Goal: Task Accomplishment & Management: Use online tool/utility

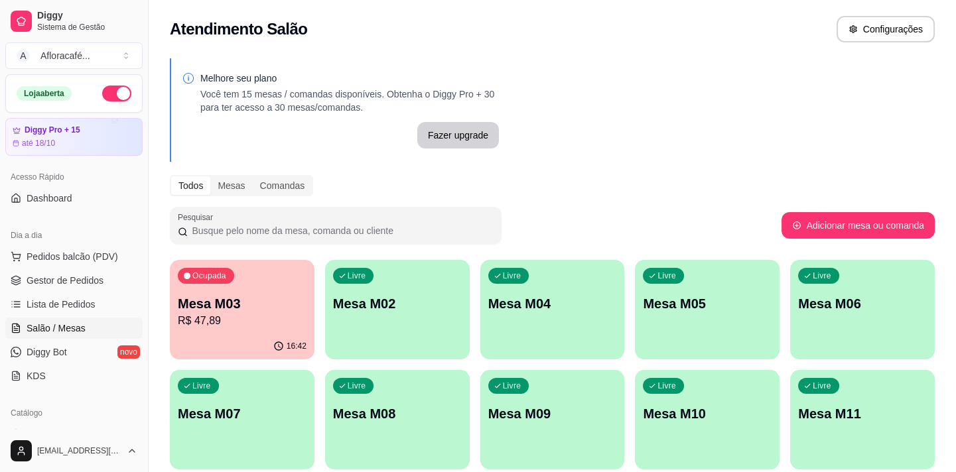
click at [248, 331] on div "Ocupada Mesa M03 R$ 47,89" at bounding box center [242, 297] width 145 height 74
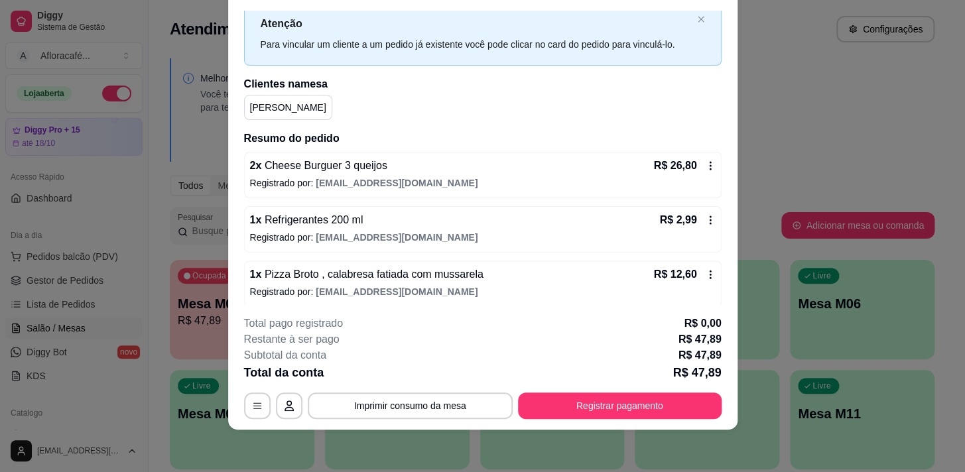
scroll to position [99, 0]
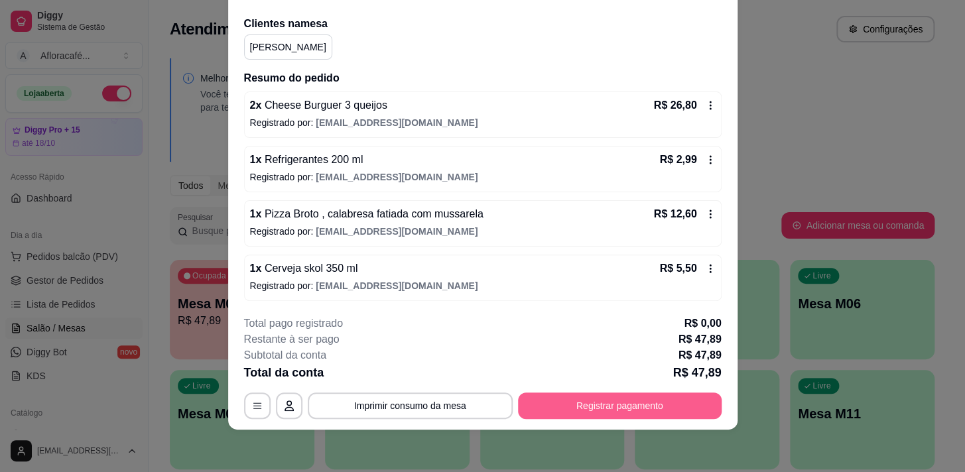
click at [619, 397] on button "Registrar pagamento" at bounding box center [620, 406] width 204 height 27
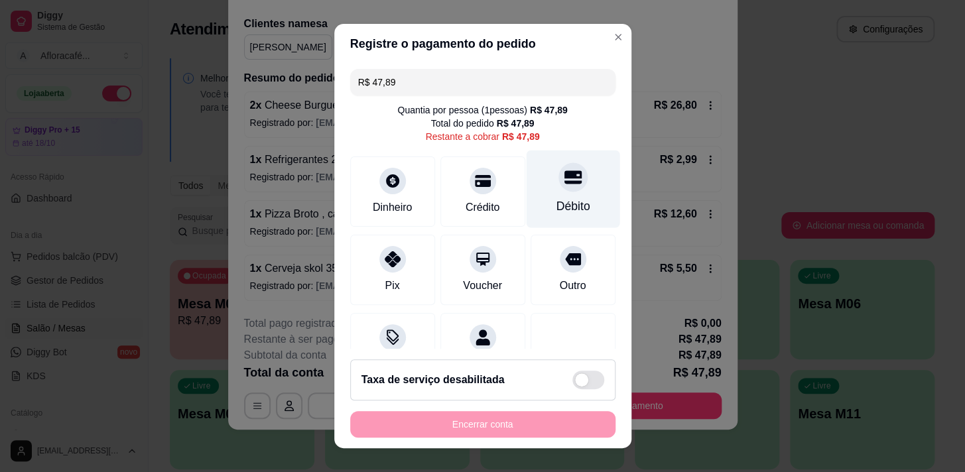
click at [564, 170] on icon at bounding box center [572, 176] width 17 height 13
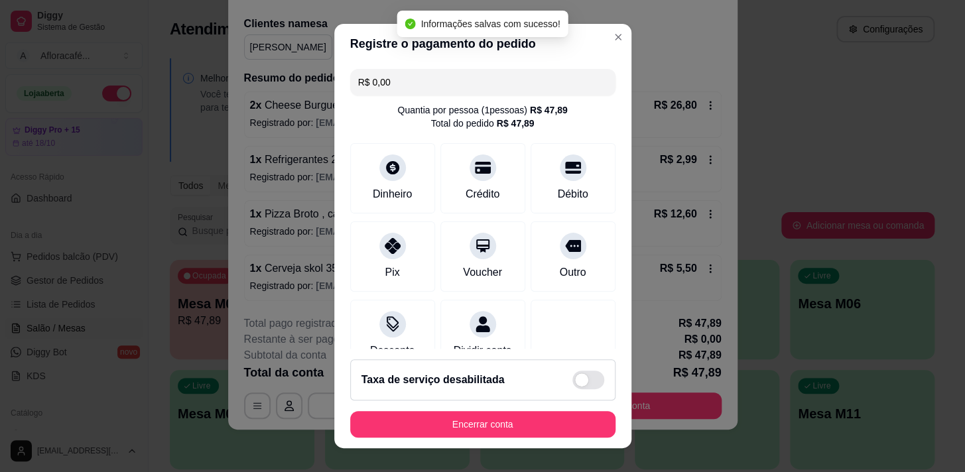
type input "R$ 0,00"
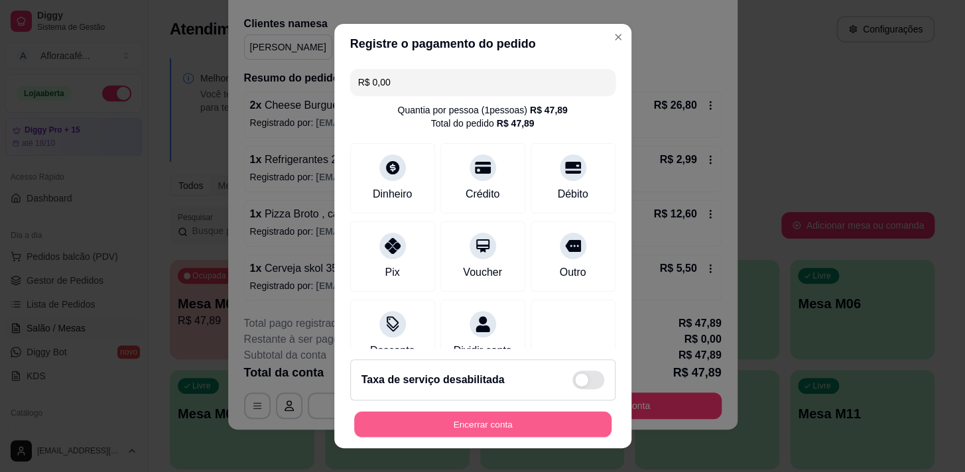
click at [521, 421] on button "Encerrar conta" at bounding box center [482, 425] width 257 height 26
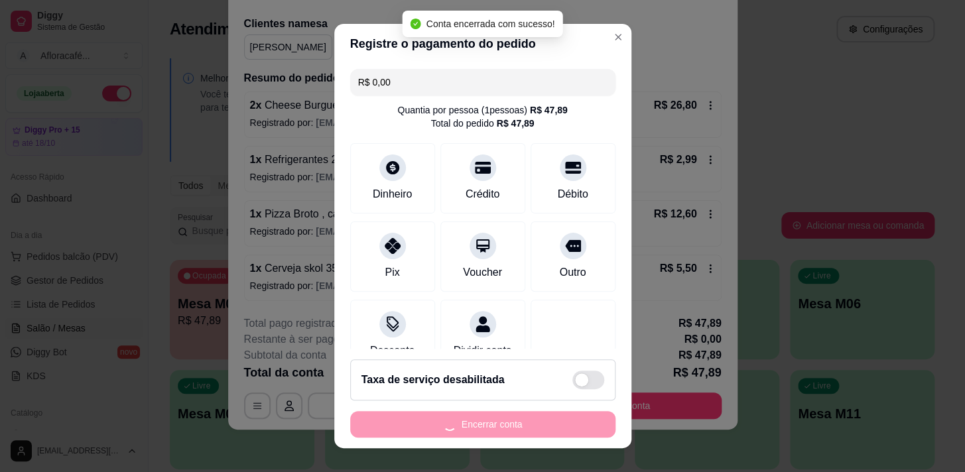
scroll to position [0, 0]
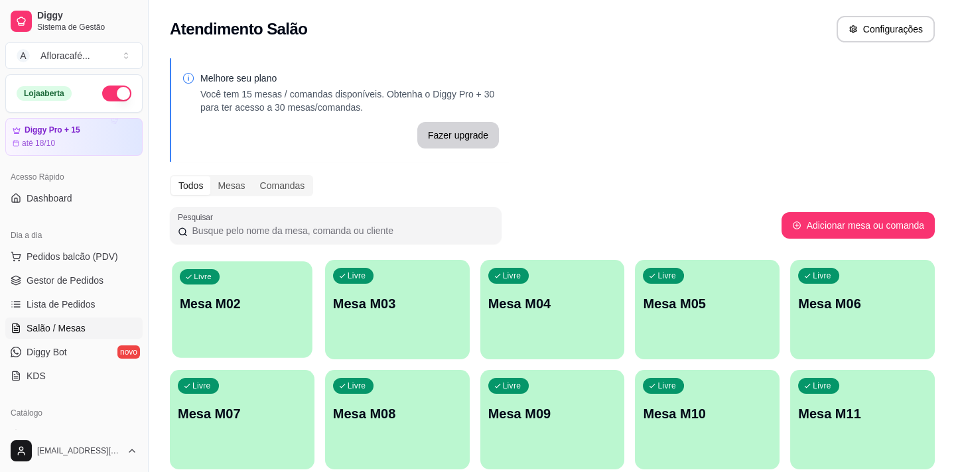
click at [291, 304] on p "Mesa M02" at bounding box center [242, 304] width 125 height 18
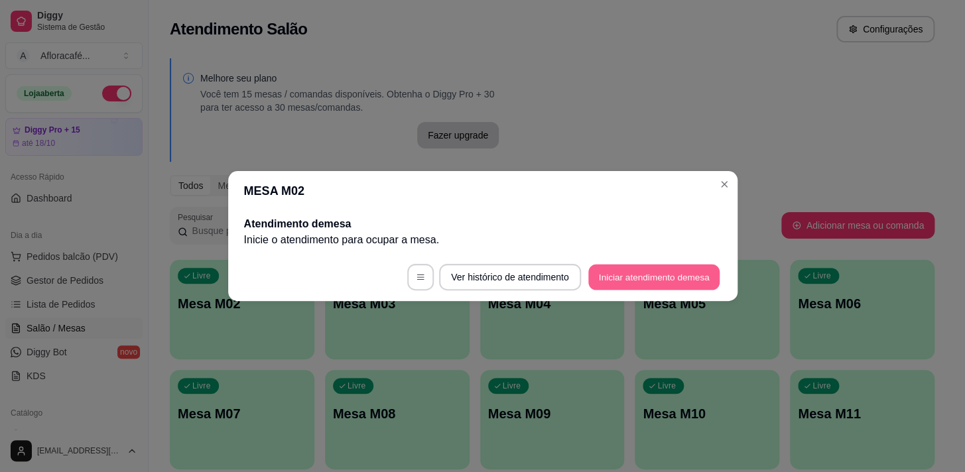
click at [637, 273] on button "Iniciar atendimento de mesa" at bounding box center [653, 278] width 131 height 26
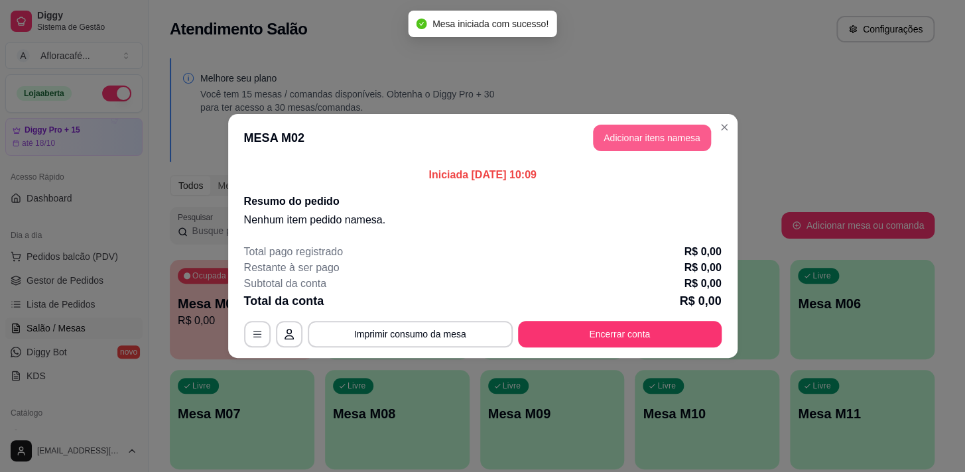
click at [687, 142] on button "Adicionar itens na mesa" at bounding box center [652, 138] width 118 height 27
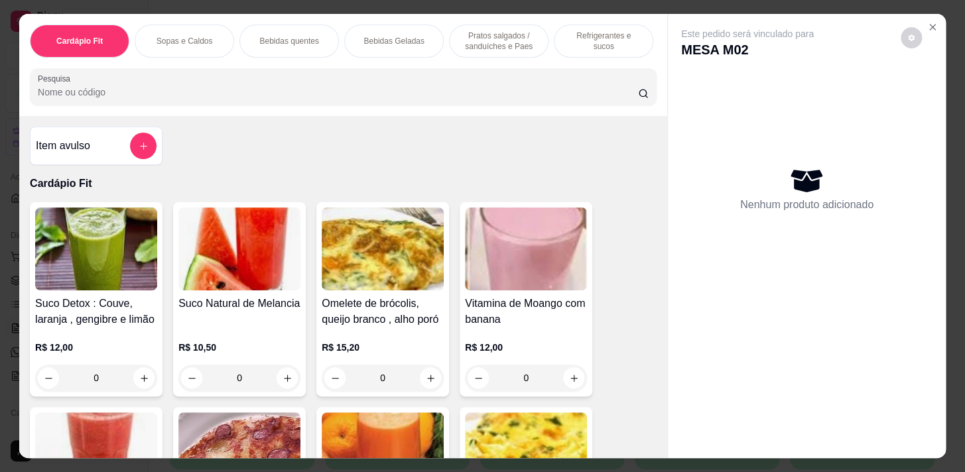
click at [519, 25] on div "Pratos salgados / sanduíches e Paes" at bounding box center [499, 41] width 100 height 33
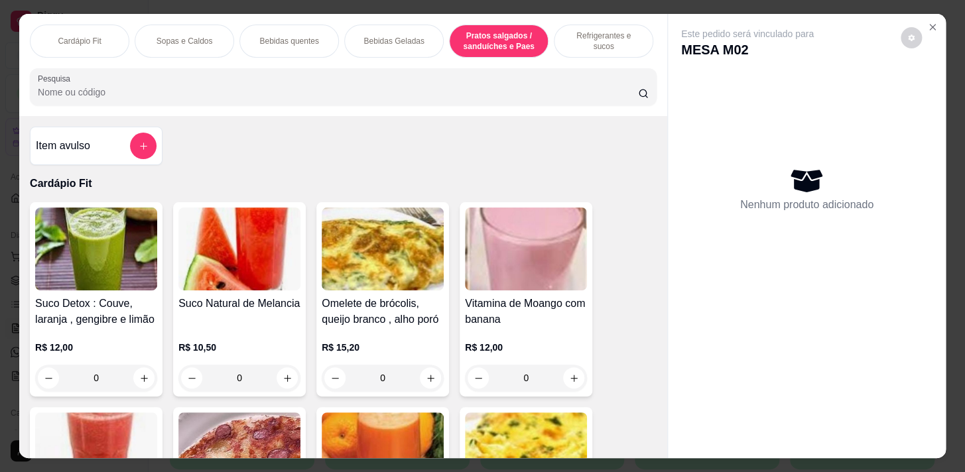
scroll to position [33, 0]
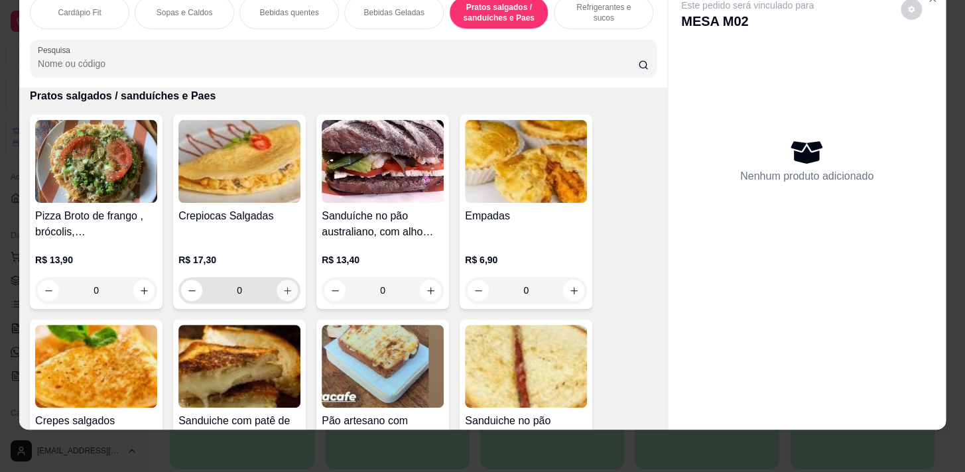
click at [285, 291] on icon "increase-product-quantity" at bounding box center [288, 291] width 10 height 10
type input "1"
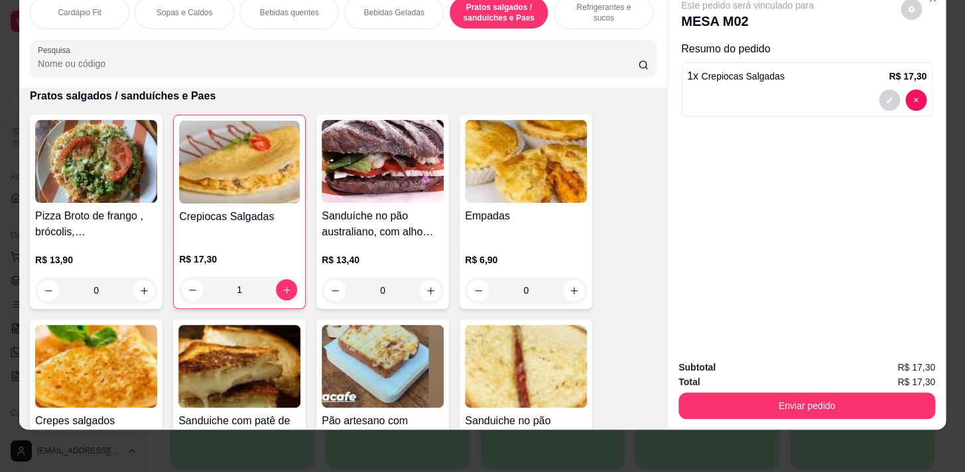
click at [265, 7] on p "Bebidas quentes" at bounding box center [288, 12] width 59 height 11
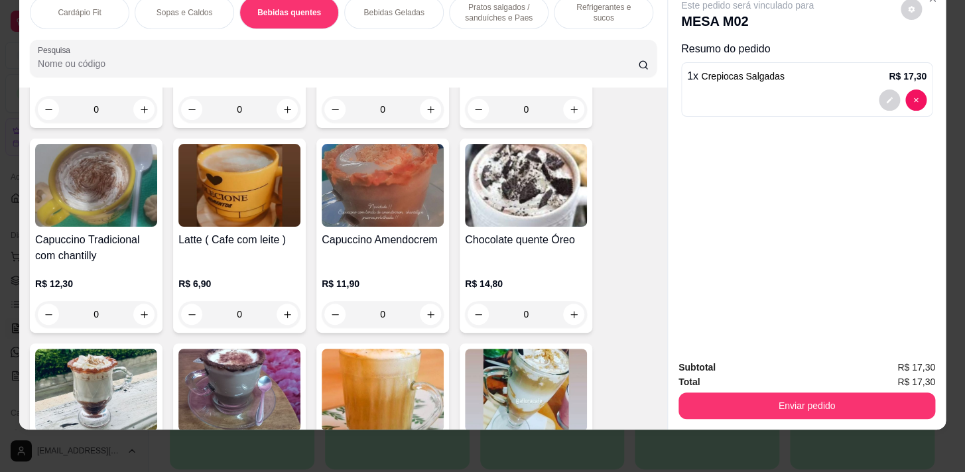
scroll to position [1378, 0]
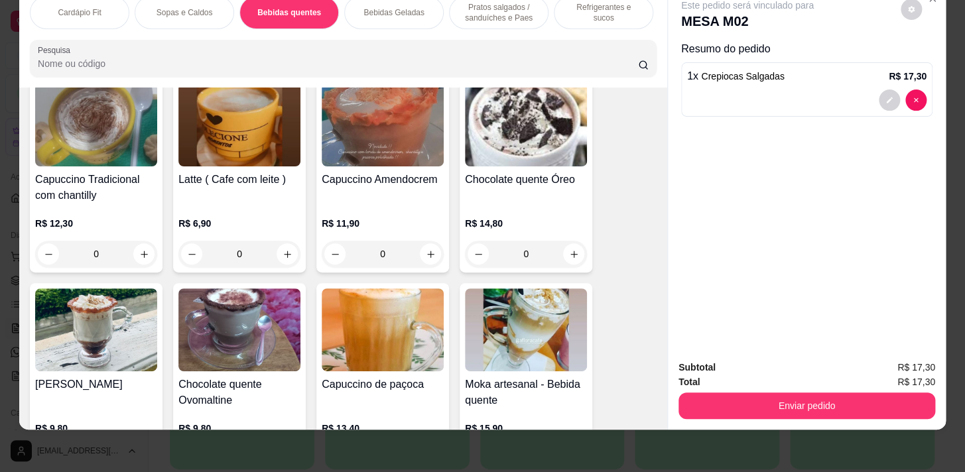
drag, startPoint x: 574, startPoint y: 10, endPoint x: 155, endPoint y: 322, distance: 523.4
click at [569, 11] on div "Refrigerantes e sucos" at bounding box center [604, 12] width 100 height 33
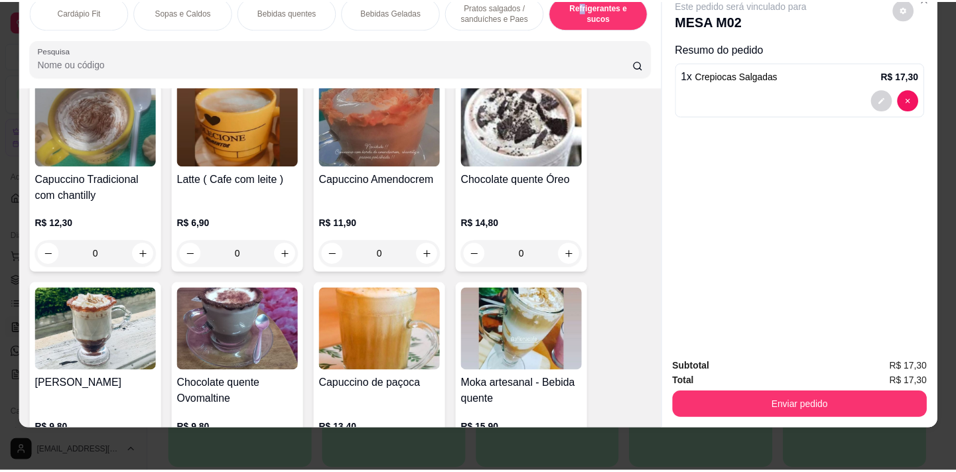
scroll to position [6498, 0]
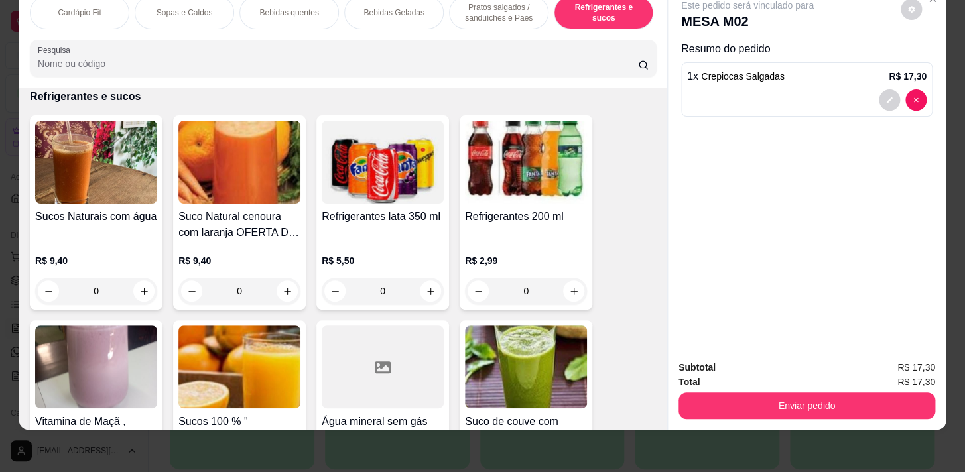
click at [135, 288] on div "0" at bounding box center [96, 291] width 122 height 27
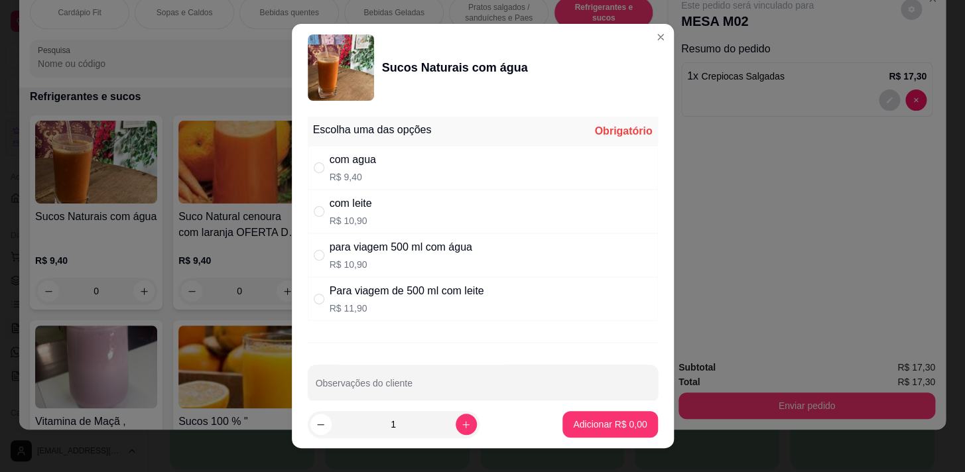
click at [366, 229] on div "com leite R$ 10,90" at bounding box center [483, 212] width 350 height 44
radio input "true"
click at [594, 425] on p "Adicionar R$ 10,90" at bounding box center [607, 424] width 79 height 13
type input "1"
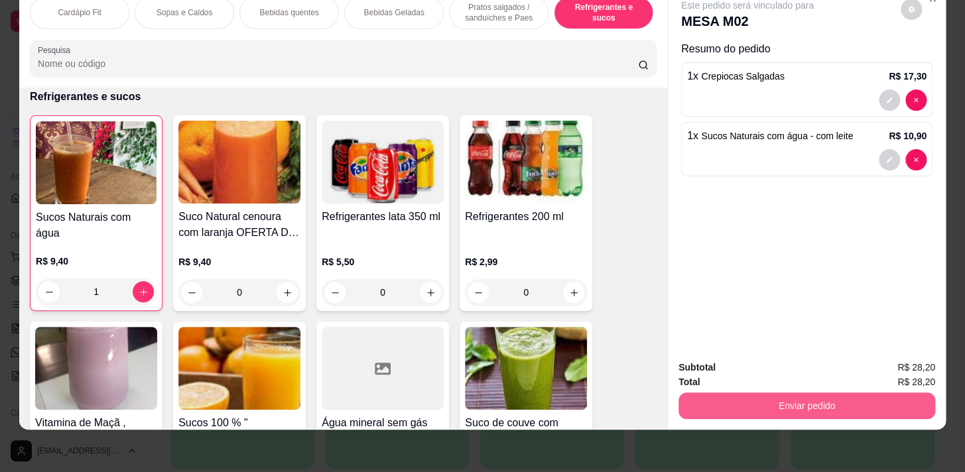
click at [748, 403] on button "Enviar pedido" at bounding box center [807, 406] width 257 height 27
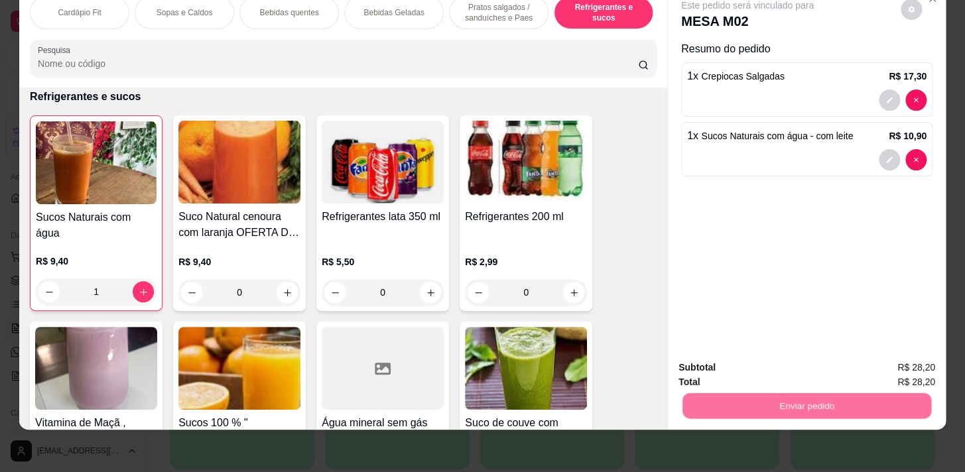
click at [750, 365] on button "Não registrar e enviar pedido" at bounding box center [763, 364] width 138 height 25
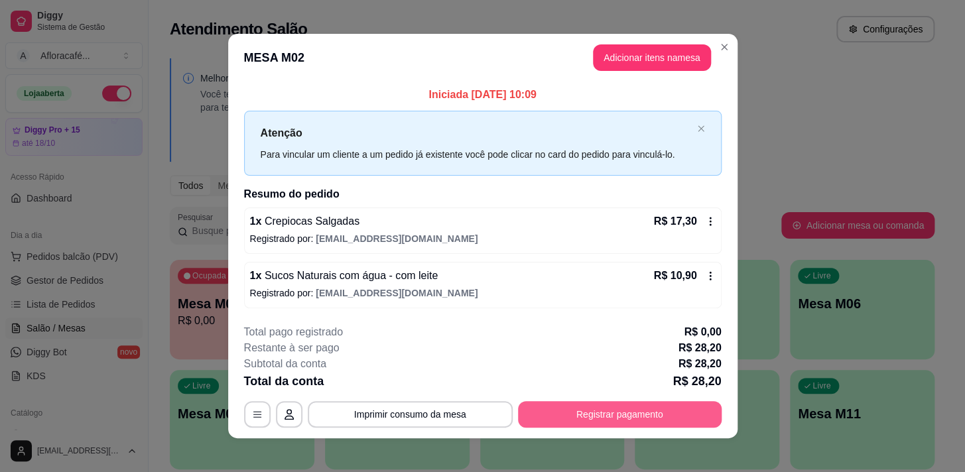
click at [703, 412] on button "Registrar pagamento" at bounding box center [620, 414] width 204 height 27
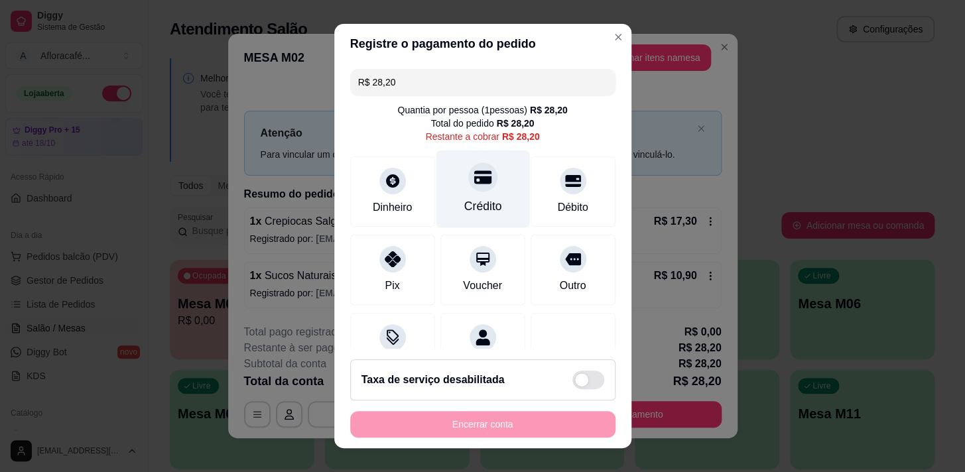
click at [486, 207] on div "Crédito" at bounding box center [483, 206] width 38 height 17
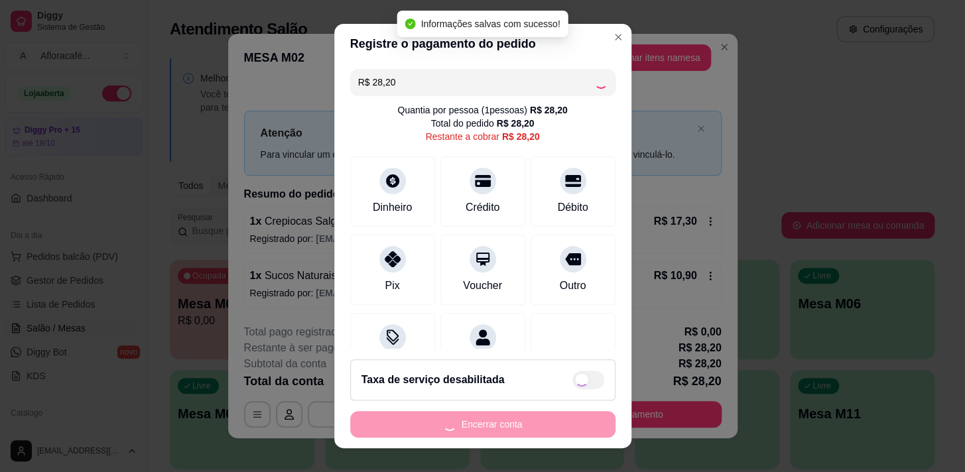
type input "R$ 0,00"
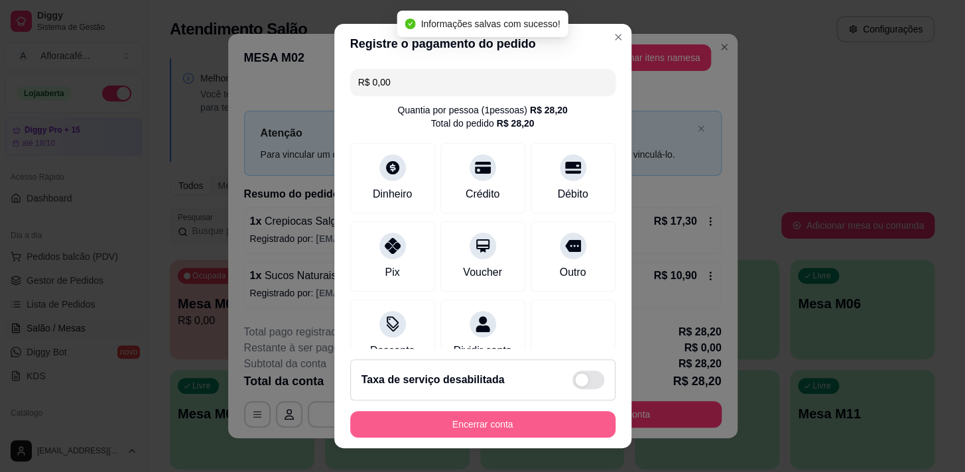
click at [550, 424] on button "Encerrar conta" at bounding box center [482, 424] width 265 height 27
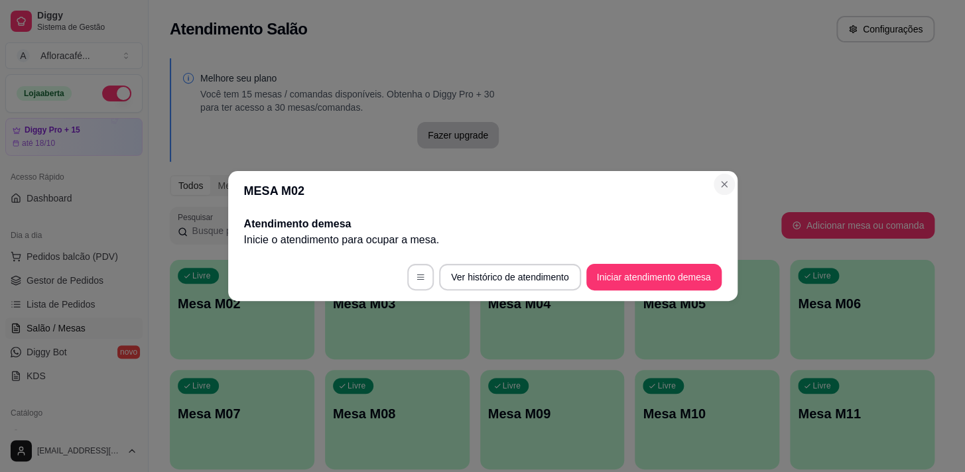
drag, startPoint x: 736, startPoint y: 172, endPoint x: 733, endPoint y: 182, distance: 9.7
click at [735, 178] on header "MESA M02" at bounding box center [482, 191] width 509 height 40
